Goal: Information Seeking & Learning: Learn about a topic

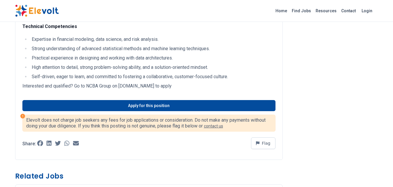
scroll to position [483, 0]
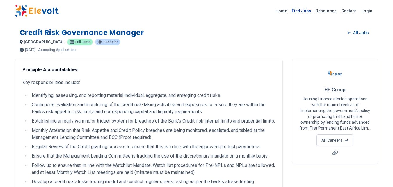
click at [305, 12] on link "Find Jobs" at bounding box center [302, 10] width 24 height 9
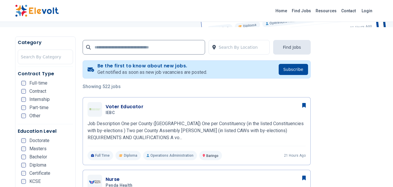
scroll to position [125, 0]
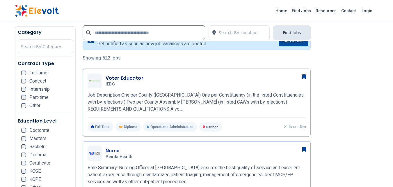
click at [42, 72] on span "Full-time" at bounding box center [38, 72] width 18 height 5
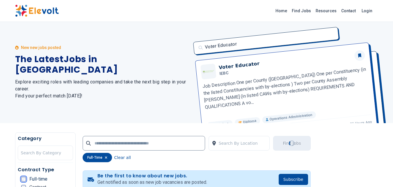
scroll to position [0, 0]
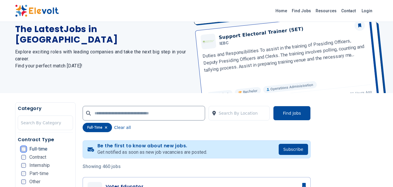
scroll to position [31, 0]
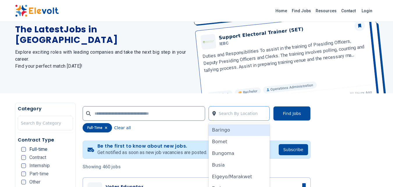
click at [231, 116] on div at bounding box center [243, 113] width 48 height 12
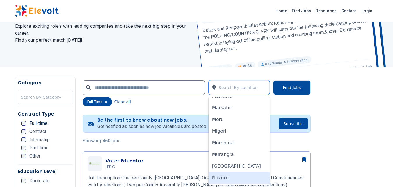
scroll to position [275, 0]
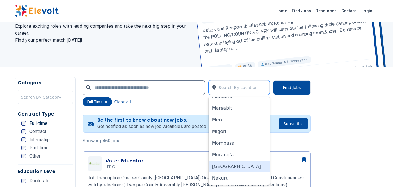
click at [227, 168] on div "[GEOGRAPHIC_DATA]" at bounding box center [239, 166] width 61 height 12
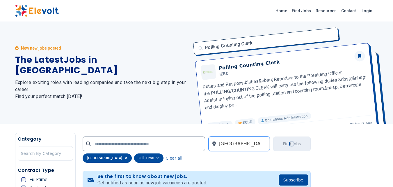
scroll to position [0, 0]
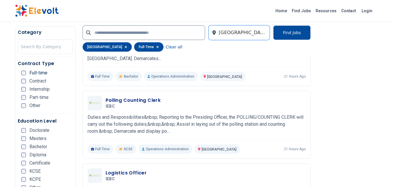
scroll to position [652, 0]
click at [125, 31] on input "text" at bounding box center [144, 32] width 123 height 15
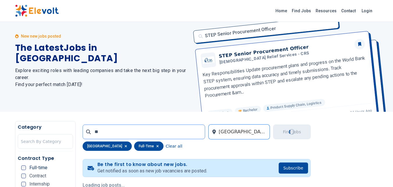
scroll to position [0, 0]
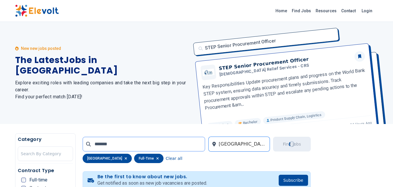
type input "*******"
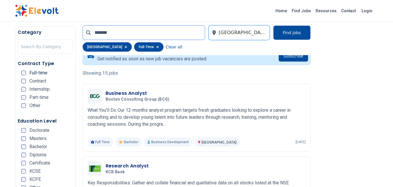
scroll to position [124, 0]
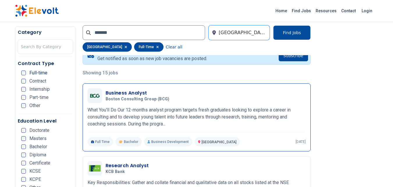
click at [131, 95] on h3 "Business Analyst" at bounding box center [139, 92] width 66 height 7
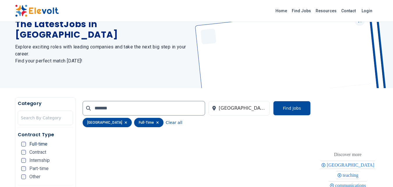
scroll to position [35, 0]
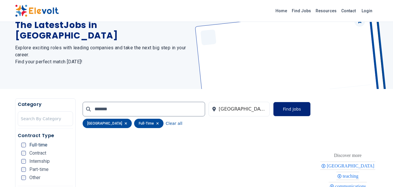
click at [287, 111] on button "Find Jobs" at bounding box center [291, 109] width 37 height 15
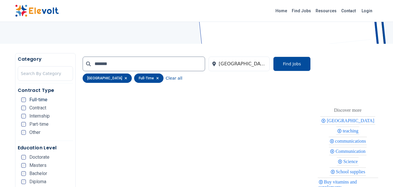
scroll to position [82, 0]
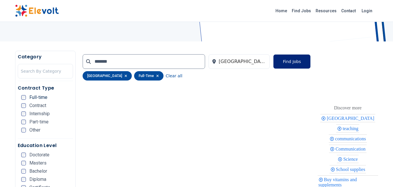
click at [295, 55] on button "Find Jobs" at bounding box center [291, 61] width 37 height 15
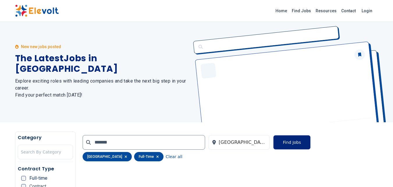
scroll to position [0, 0]
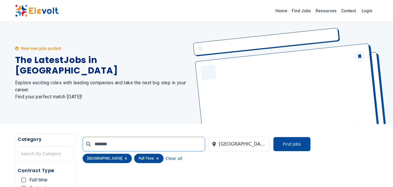
click at [166, 143] on input "*******" at bounding box center [144, 143] width 123 height 15
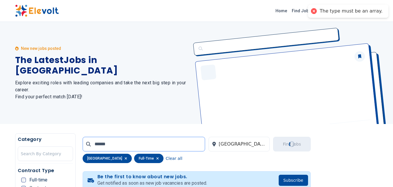
type input "*******"
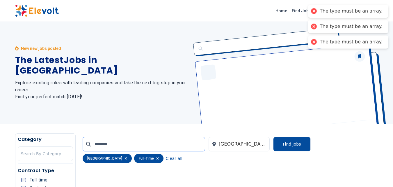
click button "submit" at bounding box center [0, 0] width 0 height 0
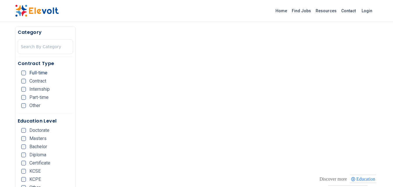
scroll to position [161, 0]
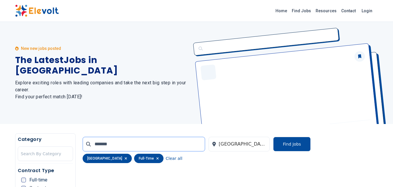
click at [129, 149] on input "*******" at bounding box center [144, 143] width 123 height 15
click at [116, 143] on input "*****" at bounding box center [144, 143] width 123 height 15
type input "*"
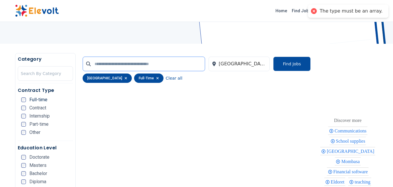
scroll to position [80, 0]
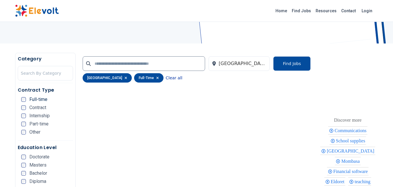
click at [166, 77] on button "Clear all" at bounding box center [174, 77] width 17 height 9
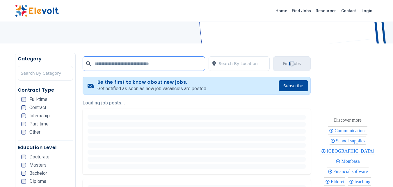
scroll to position [0, 0]
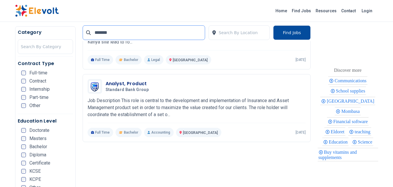
scroll to position [727, 0]
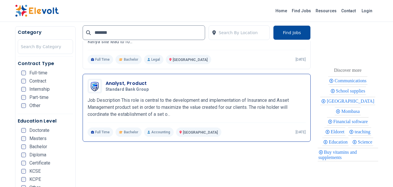
click at [125, 88] on span "Standard Bank Group" at bounding box center [127, 89] width 43 height 5
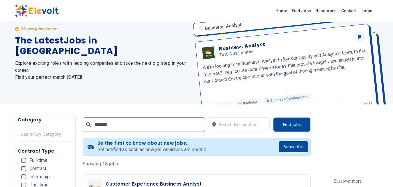
scroll to position [0, 0]
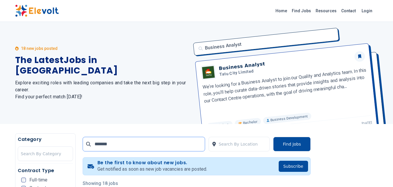
click at [120, 148] on input "*******" at bounding box center [144, 143] width 123 height 15
type input "*"
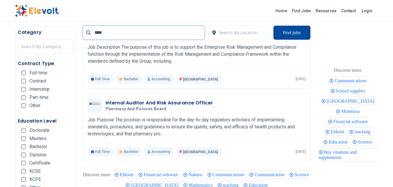
scroll to position [390, 0]
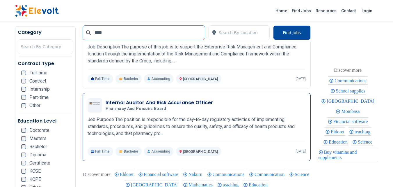
type input "****"
click at [145, 103] on h3 "Internal Auditor And Risk Assurance Officer" at bounding box center [160, 102] width 108 height 7
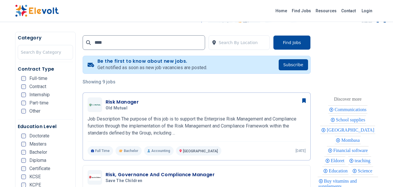
scroll to position [0, 0]
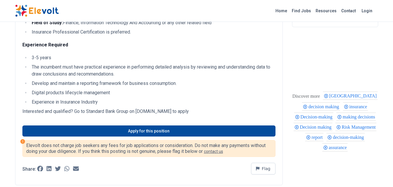
scroll to position [137, 0]
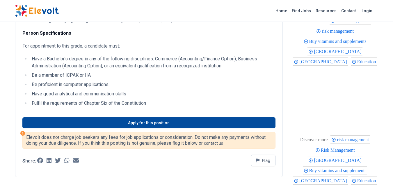
scroll to position [223, 0]
